Goal: Check status: Check status

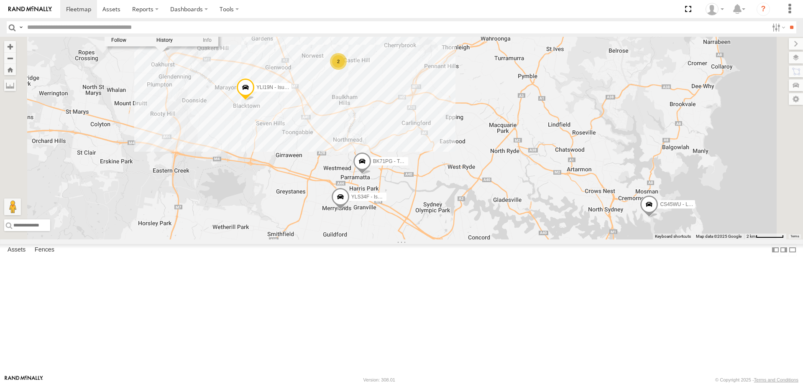
select select "**********"
click at [0, 0] on span at bounding box center [0, 0] width 0 height 0
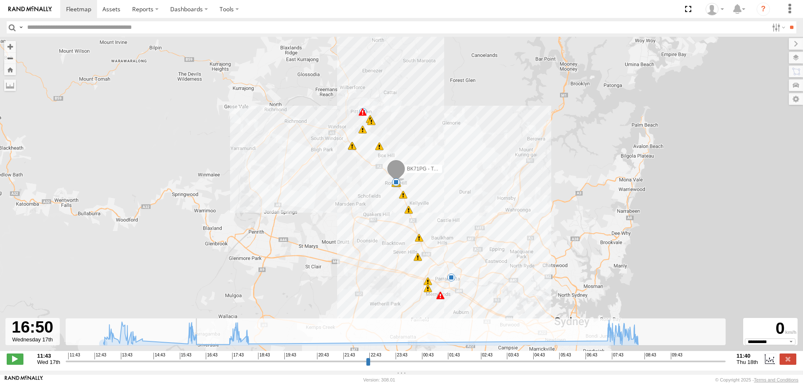
drag, startPoint x: 248, startPoint y: 362, endPoint x: 207, endPoint y: 376, distance: 43.4
click at [207, 365] on input "range" at bounding box center [396, 362] width 660 height 8
drag, startPoint x: 208, startPoint y: 368, endPoint x: 230, endPoint y: 360, distance: 23.4
click at [230, 360] on input "range" at bounding box center [396, 362] width 660 height 8
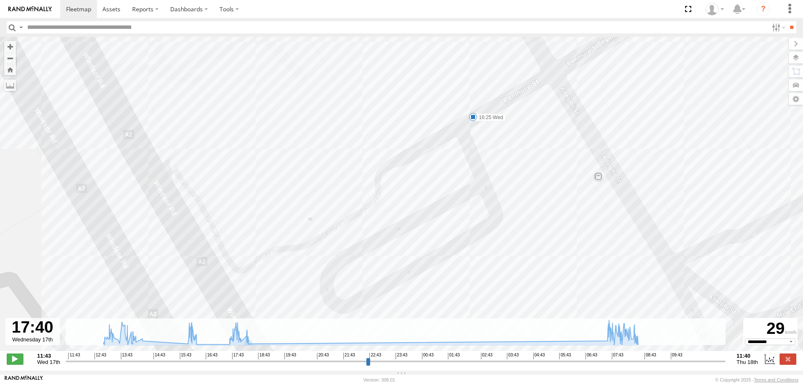
click at [467, 113] on div "BK71PG - Toyota Hiace 12:53 Wed 12:53 Wed 13:01 Wed 13:02 Wed 13:12 Wed 13:19 W…" at bounding box center [401, 198] width 803 height 323
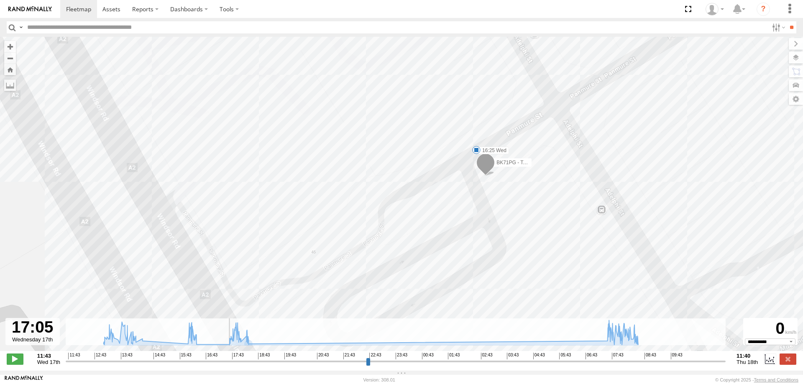
drag, startPoint x: 231, startPoint y: 366, endPoint x: 214, endPoint y: 363, distance: 17.1
type input "**********"
click at [214, 363] on input "range" at bounding box center [396, 362] width 660 height 8
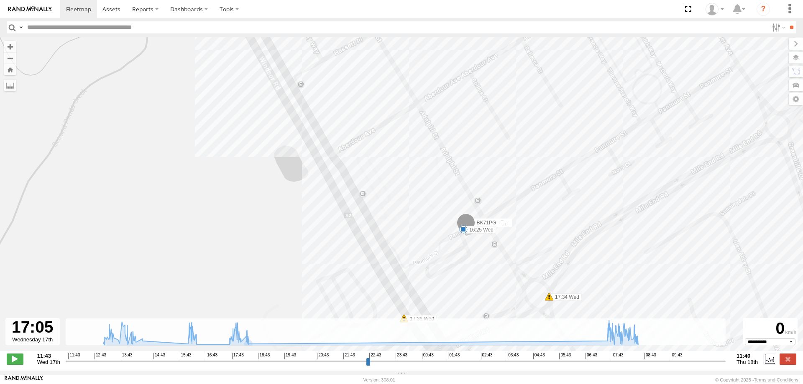
drag, startPoint x: 504, startPoint y: 294, endPoint x: 444, endPoint y: 198, distance: 113.3
click at [444, 198] on div "BK71PG - Toyota Hiace 12:53 Wed 12:53 Wed 13:01 Wed 13:02 Wed 13:12 Wed 13:19 W…" at bounding box center [401, 198] width 803 height 323
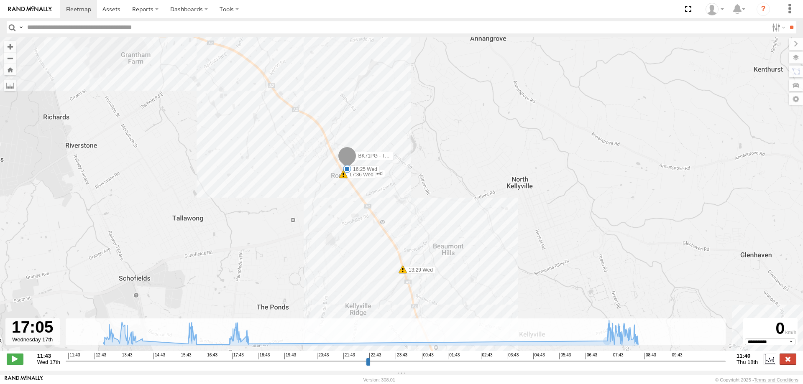
click at [783, 361] on label at bounding box center [788, 359] width 17 height 11
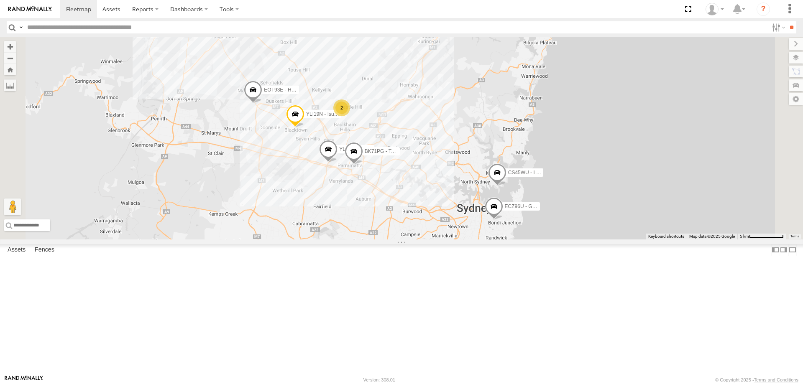
click at [337, 163] on span at bounding box center [328, 151] width 18 height 23
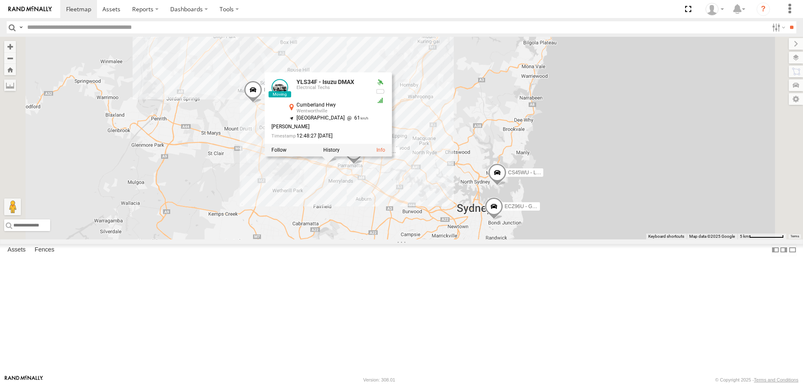
click at [414, 240] on div "YLI19N - Isuzu DMAX ECZ96U - Great Wall CS45WU - LDV EOT93E - HiAce BK71PG - To…" at bounding box center [401, 138] width 803 height 203
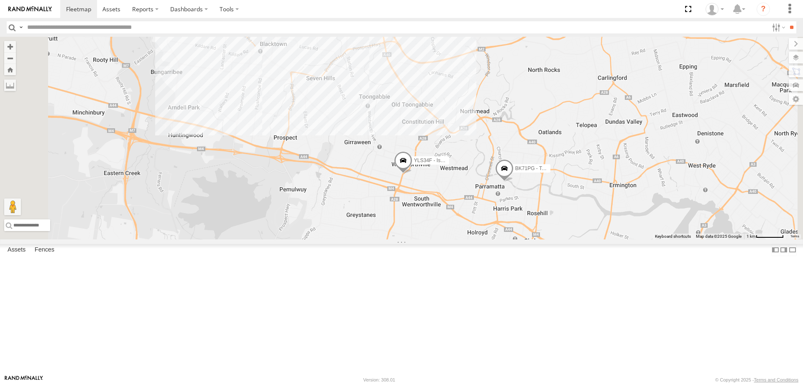
drag, startPoint x: 408, startPoint y: 115, endPoint x: 466, endPoint y: 135, distance: 62.0
click at [466, 135] on div "YLI19N - Isuzu DMAX ECZ96U - Great Wall CS45WU - LDV EOT93E - HiAce BK71PG - To…" at bounding box center [401, 138] width 803 height 203
click at [382, 40] on span at bounding box center [374, 32] width 15 height 15
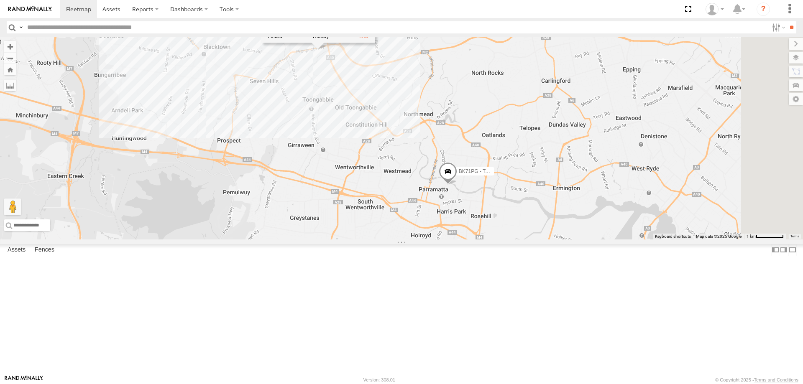
drag, startPoint x: 569, startPoint y: 212, endPoint x: 508, endPoint y: 216, distance: 61.6
click at [508, 216] on div "YLI19N - Isuzu DMAX BK71PG - Toyota Hiace YLS34F - Isuzu DMAX YLS34F - Isuzu DM…" at bounding box center [401, 138] width 803 height 203
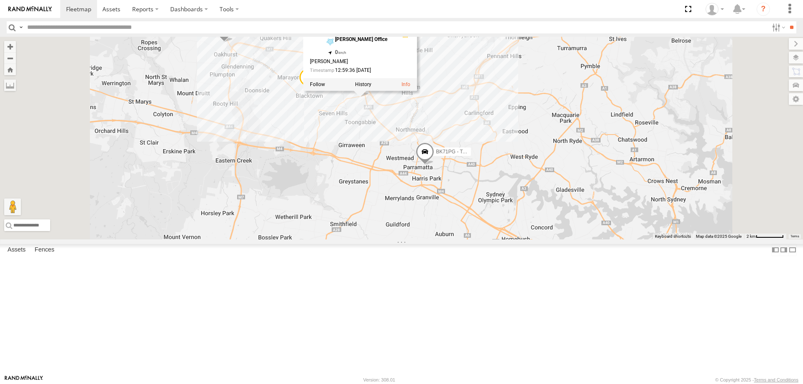
click at [482, 193] on div "YLI19N - Isuzu DMAX BK71PG - Toyota Hiace YLS34F - Isuzu DMAX YLS34F - Isuzu DM…" at bounding box center [401, 138] width 803 height 203
click at [368, 91] on span at bounding box center [360, 83] width 15 height 15
click at [495, 240] on div "YLI19N - Isuzu DMAX BK71PG - Toyota Hiace YLS34F - Isuzu DMAX 2 EOT93E - HiAce …" at bounding box center [401, 138] width 803 height 203
click at [234, 43] on span at bounding box center [225, 31] width 18 height 23
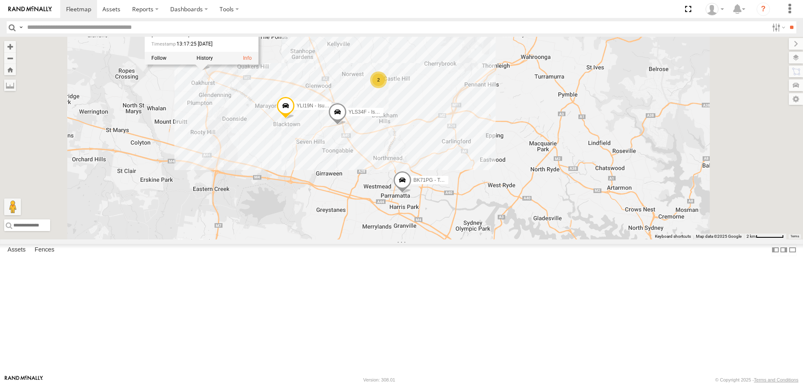
drag, startPoint x: 417, startPoint y: 289, endPoint x: 391, endPoint y: 321, distance: 41.3
click at [391, 240] on div "YLI19N - Isuzu DMAX 2 EOT93E - HiAce BK71PG - Toyota Hiace YLS34F - Isuzu DMAX …" at bounding box center [401, 138] width 803 height 203
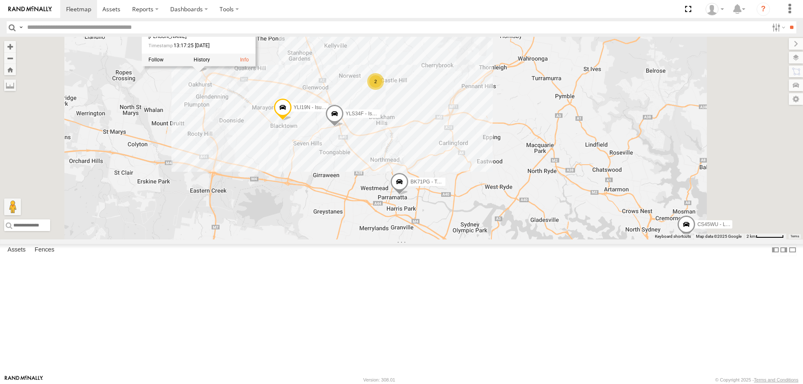
click at [391, 240] on div "YLI19N - Isuzu DMAX 2 EOT93E - HiAce BK71PG - Toyota Hiace YLS34F - Isuzu DMAX …" at bounding box center [401, 138] width 803 height 203
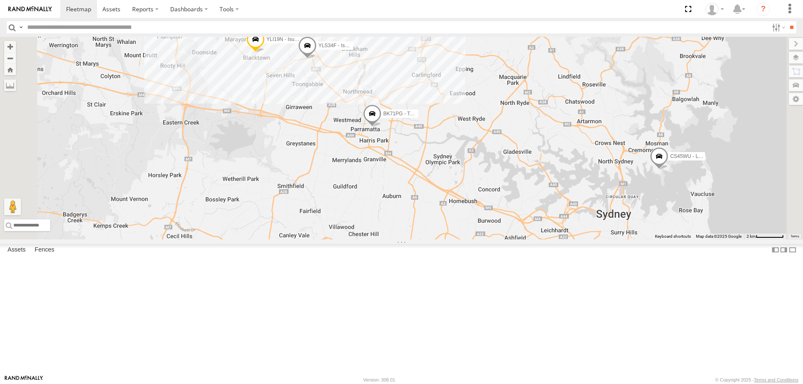
drag, startPoint x: 412, startPoint y: 322, endPoint x: 385, endPoint y: 254, distance: 73.4
click at [385, 240] on div "YLI19N - Isuzu DMAX EOT93E - HiAce BK71PG - Toyota Hiace YLS34F - Isuzu DMAX CS…" at bounding box center [401, 138] width 803 height 203
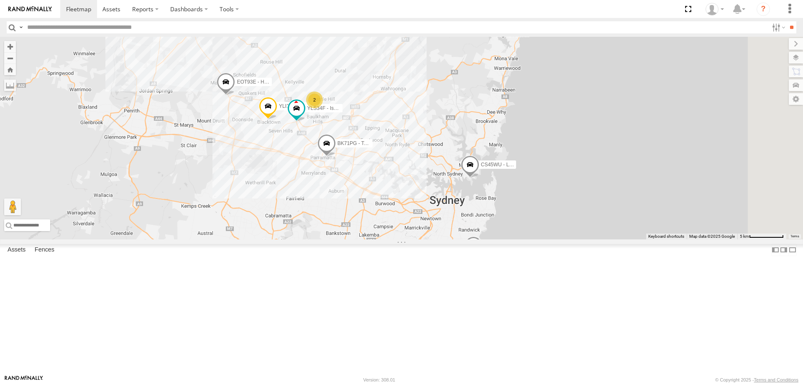
click at [235, 95] on span at bounding box center [226, 84] width 18 height 23
click at [432, 239] on div "YLI19N - Isuzu DMAX ECZ96U - Great Wall 2 CS45WU - LDV EOT93E - HiAce BK71PG - …" at bounding box center [401, 138] width 803 height 203
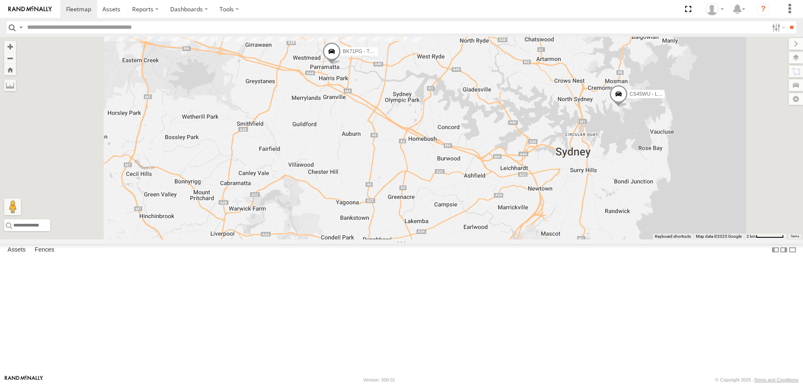
drag, startPoint x: 453, startPoint y: 216, endPoint x: 476, endPoint y: 274, distance: 62.5
click at [476, 240] on div "ECZ96U - Great Wall CS45WU - LDV YLI01U - Isuzu DMAX BK71PG - Toyota Hiace YLI1…" at bounding box center [401, 138] width 803 height 203
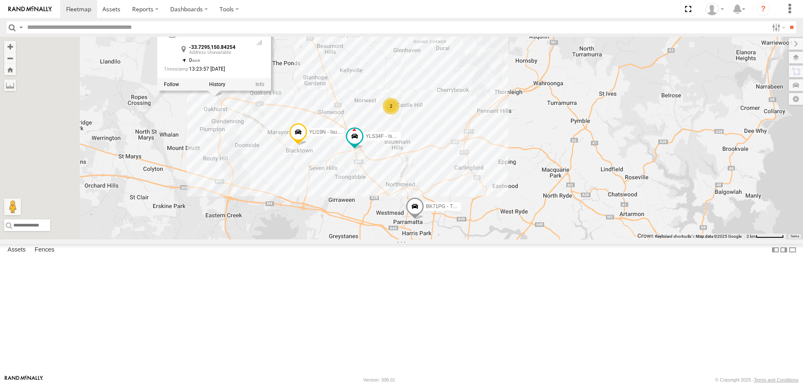
drag, startPoint x: 307, startPoint y: 145, endPoint x: 357, endPoint y: 228, distance: 97.3
click at [357, 228] on div "ECZ96U - Great Wall CS45WU - LDV YLI01U - Isuzu DMAX BK71PG - Toyota Hiace YLI1…" at bounding box center [401, 138] width 803 height 203
click at [225, 87] on label at bounding box center [217, 85] width 16 height 6
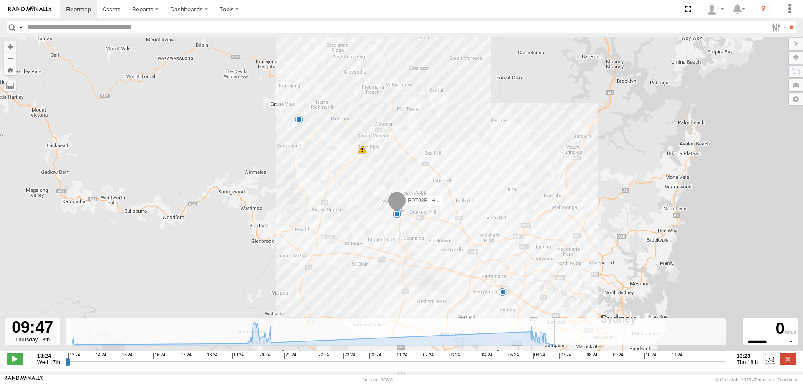
drag, startPoint x: 67, startPoint y: 363, endPoint x: 792, endPoint y: 357, distance: 725.2
type input "**********"
click at [726, 358] on input "range" at bounding box center [396, 362] width 660 height 8
click at [783, 364] on label at bounding box center [788, 359] width 17 height 11
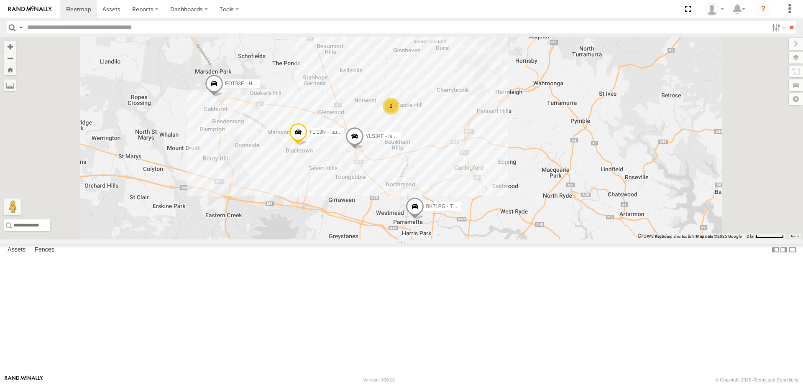
click at [223, 97] on span at bounding box center [214, 85] width 18 height 23
click at [440, 240] on div "YLI19N - Isuzu DMAX 2 EOT93E - HiAce BK71PG - Toyota Hiace YLS34F - Isuzu DMAX …" at bounding box center [401, 138] width 803 height 203
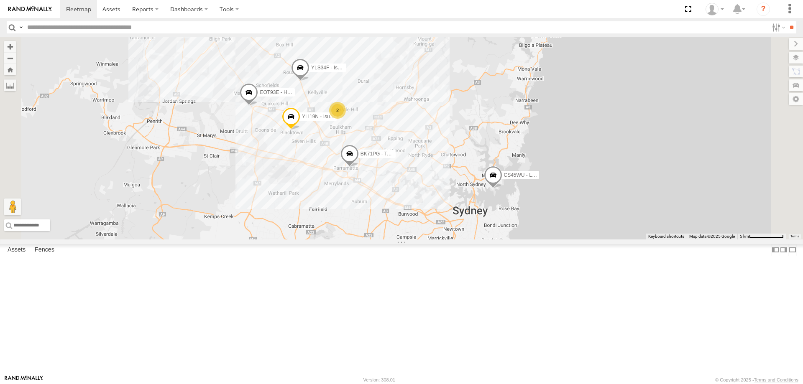
click at [258, 106] on span at bounding box center [249, 94] width 18 height 23
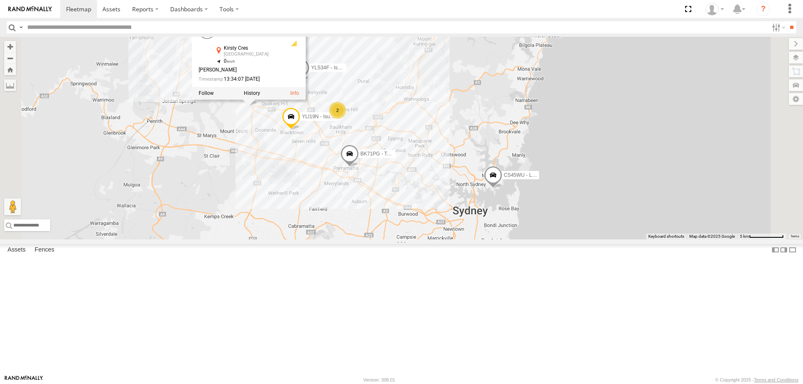
click at [340, 189] on div "ECZ96U - Great Wall CS45WU - LDV YLI01U - Isuzu DMAX BK71PG - Toyota Hiace YLI1…" at bounding box center [401, 138] width 803 height 203
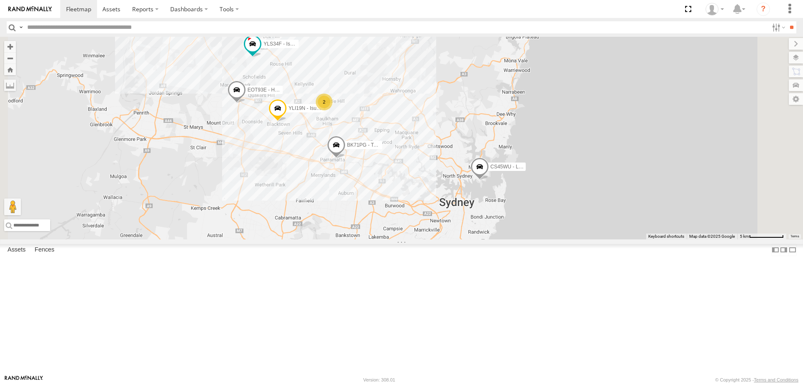
drag, startPoint x: 431, startPoint y: 245, endPoint x: 425, endPoint y: 241, distance: 6.7
click at [425, 240] on div "YLI19N - Isuzu DMAX ECZ96U - Great Wall CS45WU - LDV EOT93E - HiAce BK71PG - To…" at bounding box center [401, 138] width 803 height 203
click at [272, 101] on span at bounding box center [264, 93] width 15 height 15
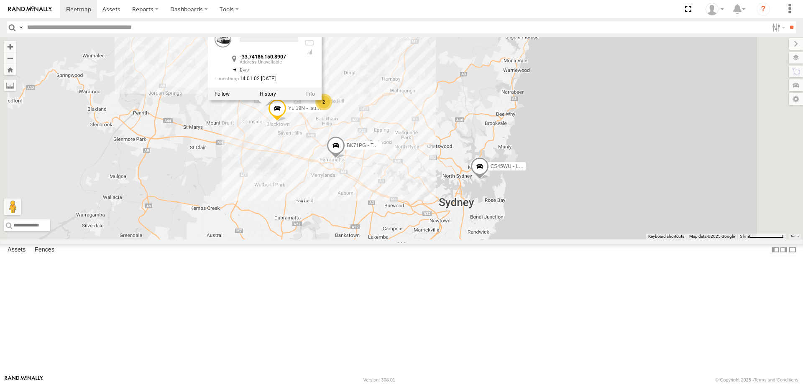
click at [473, 240] on div "YLI19N - Isuzu DMAX ECZ96U - Great Wall 2 CS45WU - LDV EOT93E - HiAce BK71PG - …" at bounding box center [401, 138] width 803 height 203
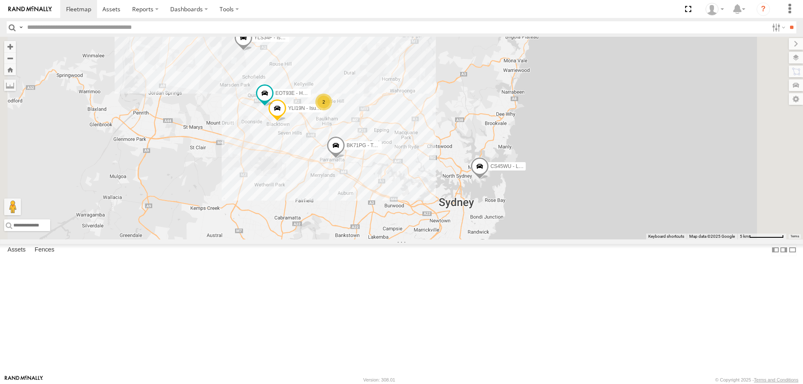
click at [253, 51] on span at bounding box center [243, 39] width 18 height 23
click at [332, 110] on div "2" at bounding box center [323, 102] width 17 height 17
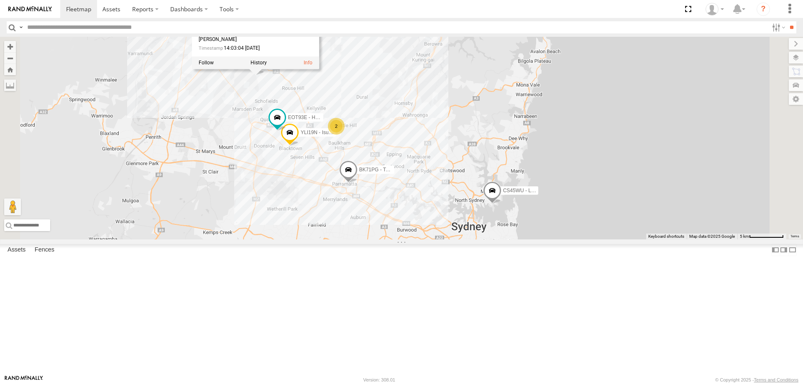
click at [463, 240] on div "YLI19N - Isuzu DMAX ECZ96U - Great Wall CS45WU - LDV EOT93E - HiAce BK71PG - To…" at bounding box center [401, 138] width 803 height 203
click at [358, 183] on span at bounding box center [348, 171] width 18 height 23
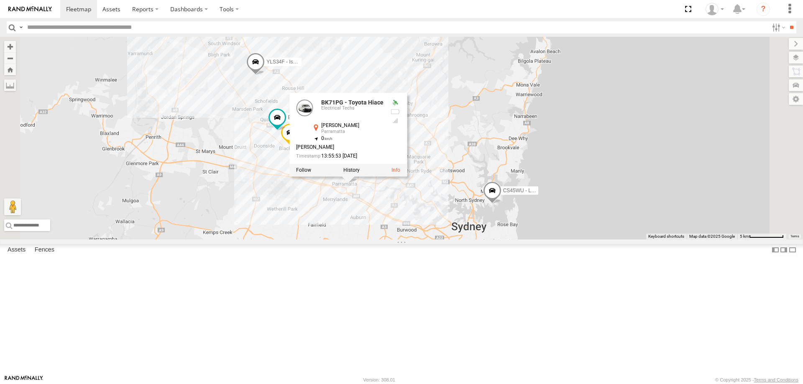
click at [460, 240] on div "YLI19N - Isuzu DMAX ECZ96U - Great Wall CS45WU - LDV EOT93E - HiAce BK71PG - To…" at bounding box center [401, 138] width 803 height 203
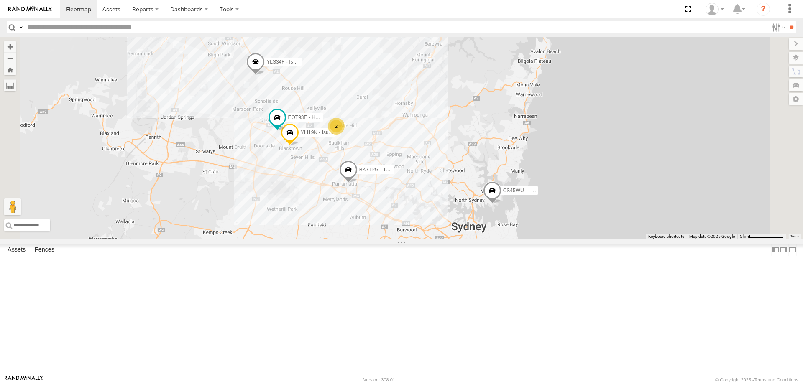
click at [501, 204] on span at bounding box center [492, 192] width 18 height 23
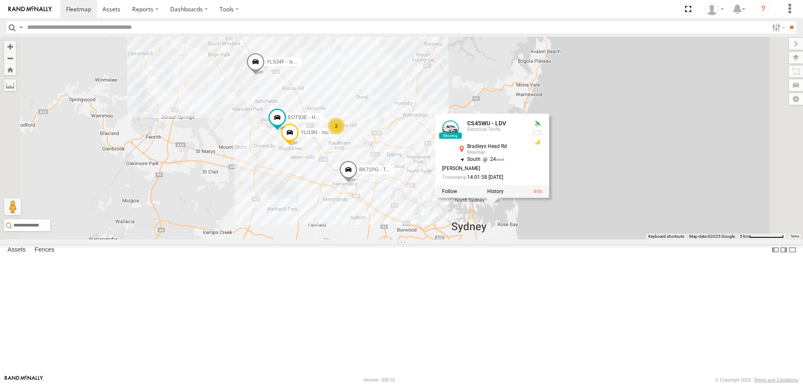
click at [504, 286] on span at bounding box center [495, 274] width 18 height 23
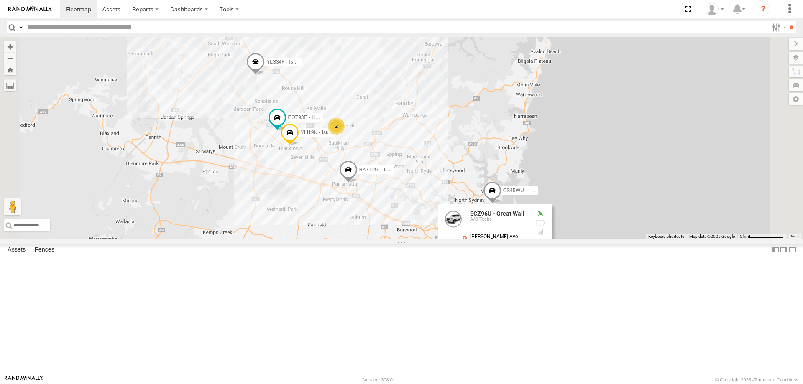
click at [510, 240] on div "YLI19N - Isuzu DMAX ECZ96U - Great Wall CS45WU - LDV EOT93E - HiAce BK71PG - To…" at bounding box center [401, 138] width 803 height 203
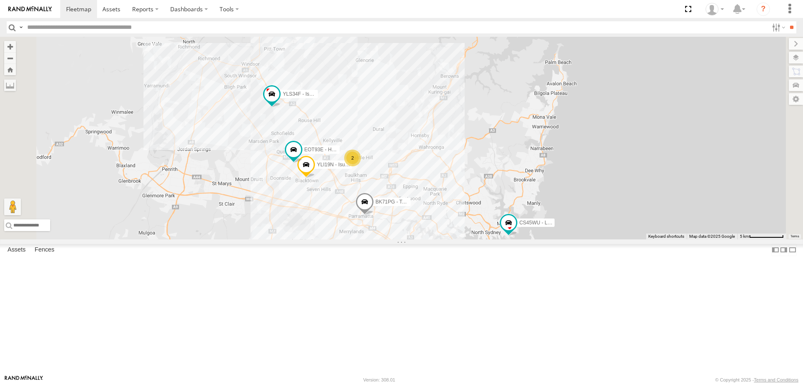
click at [374, 215] on span at bounding box center [364, 203] width 18 height 23
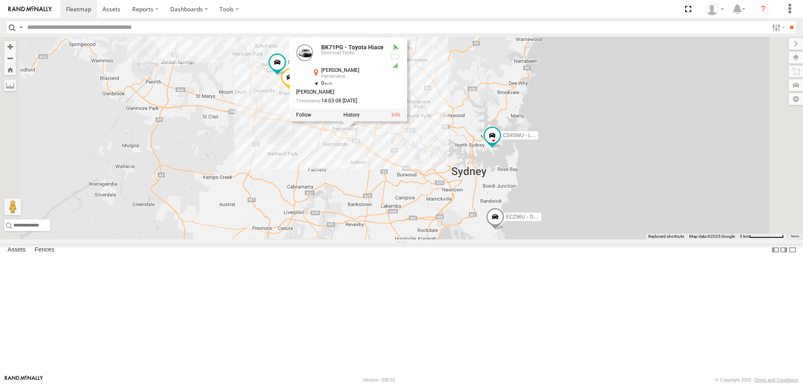
drag, startPoint x: 451, startPoint y: 309, endPoint x: 435, endPoint y: 220, distance: 90.2
click at [435, 220] on div "ECZ96U - Great Wall CS45WU - LDV YLI01U - Isuzu DMAX BK71PG - Toyota Hiace YLS3…" at bounding box center [401, 138] width 803 height 203
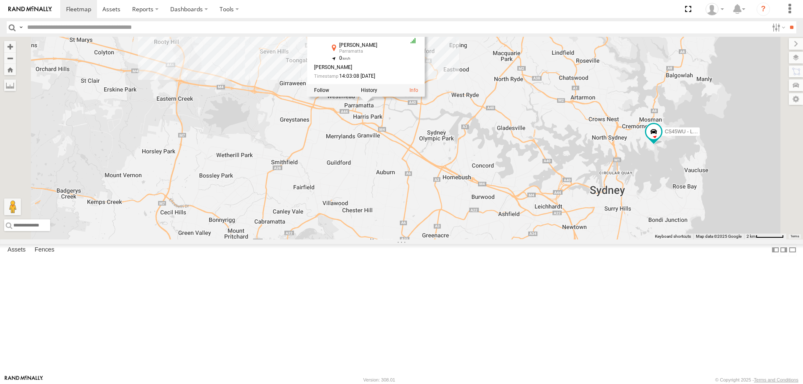
click at [429, 212] on div "ECZ96U - Great Wall CS45WU - LDV YLI01U - Isuzu DMAX BK71PG - Toyota Hiace YLS3…" at bounding box center [401, 138] width 803 height 203
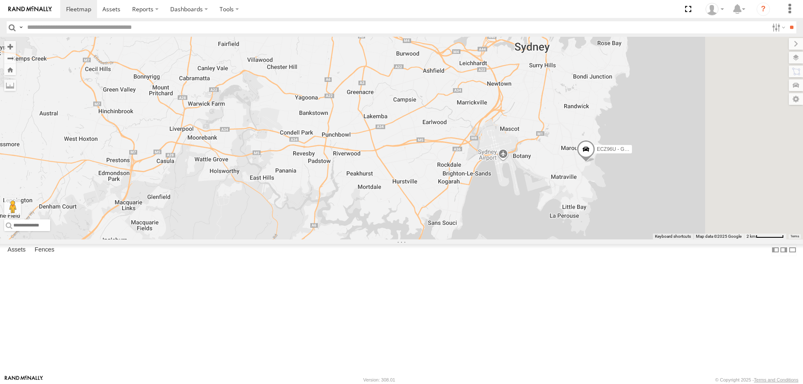
drag, startPoint x: 550, startPoint y: 263, endPoint x: 484, endPoint y: 137, distance: 142.4
click at [484, 137] on div "YLI19N - Isuzu DMAX ECZ96U - Great Wall CS45WU - LDV EOT93E - HiAce BK71PG - To…" at bounding box center [401, 138] width 803 height 203
